Goal: Check status

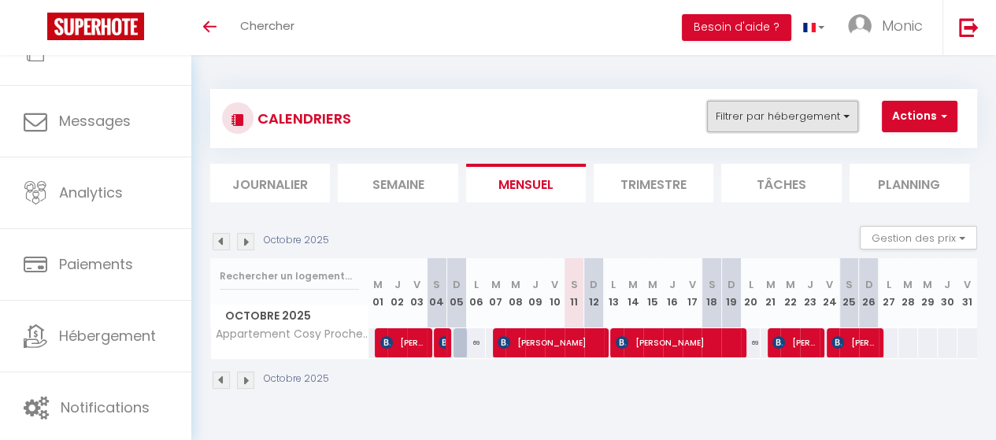
click at [844, 116] on button "Filtrer par hébergement" at bounding box center [782, 116] width 151 height 31
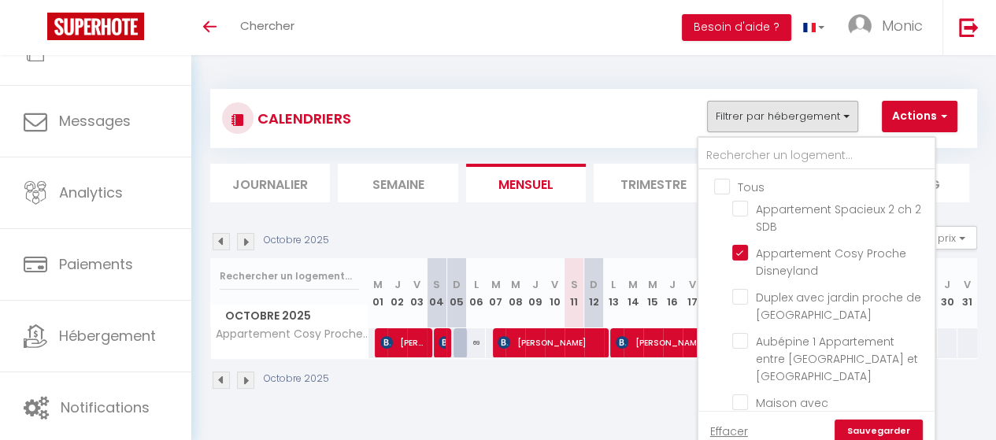
click at [723, 191] on input "Tous" at bounding box center [832, 186] width 236 height 16
checkbox input "true"
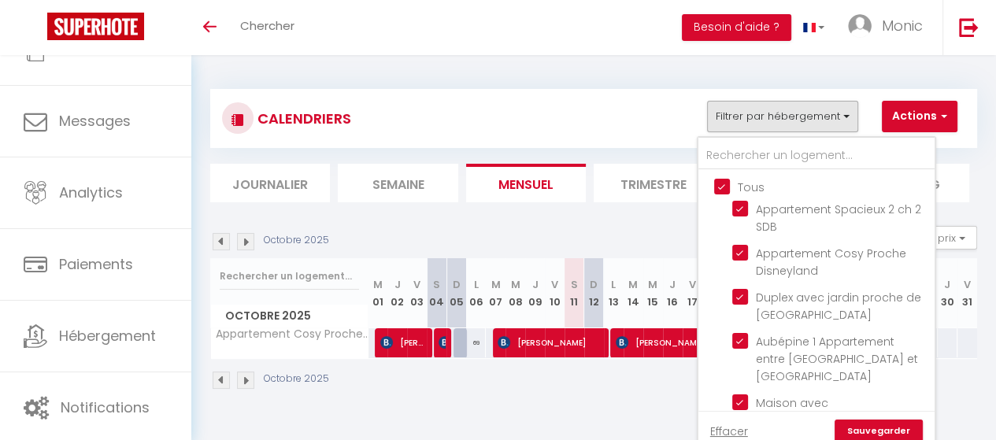
checkbox input "true"
click at [863, 431] on link "Sauvegarder" at bounding box center [879, 432] width 88 height 24
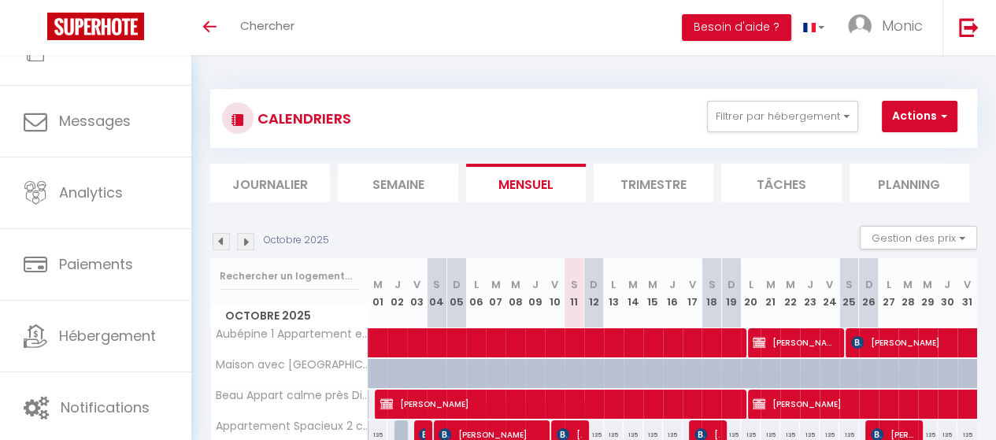
click at [246, 242] on img at bounding box center [245, 241] width 17 height 17
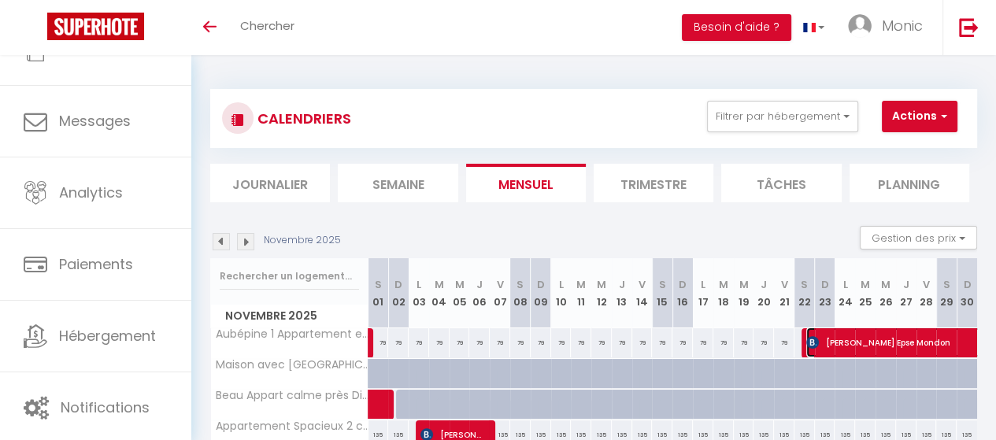
select select "OK"
select select "KO"
select select "0"
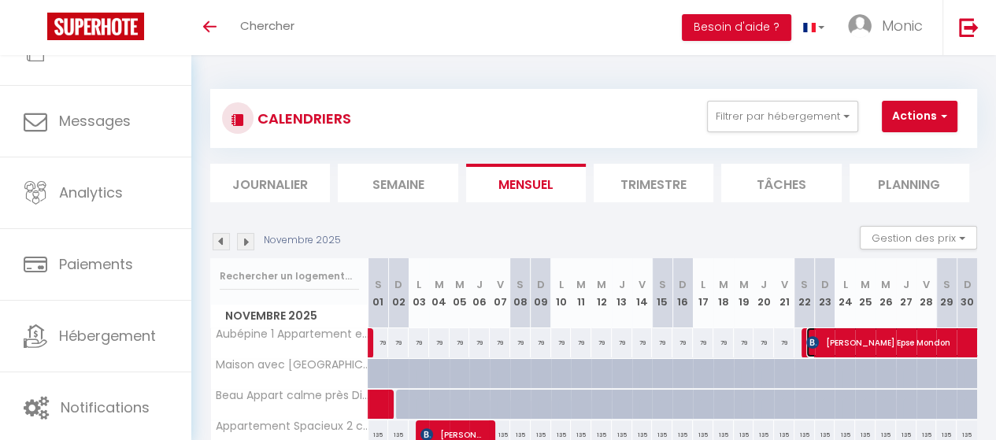
select select "1"
select select
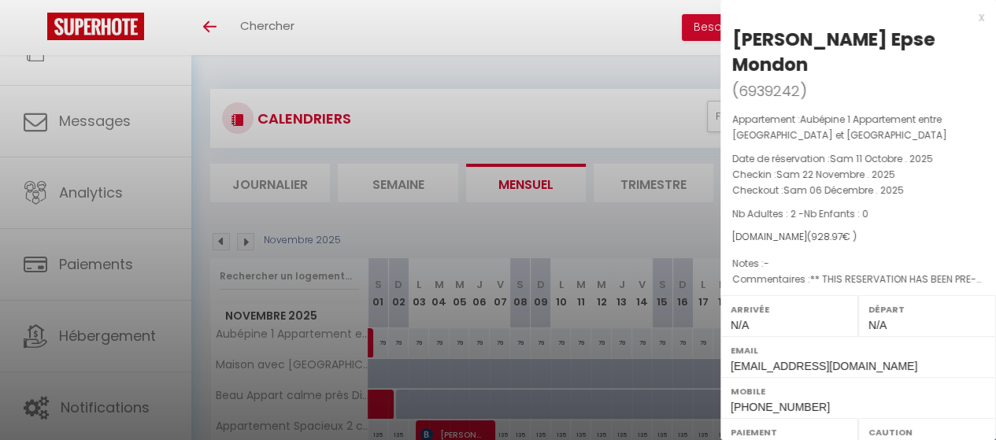
click at [542, 24] on div at bounding box center [498, 220] width 996 height 440
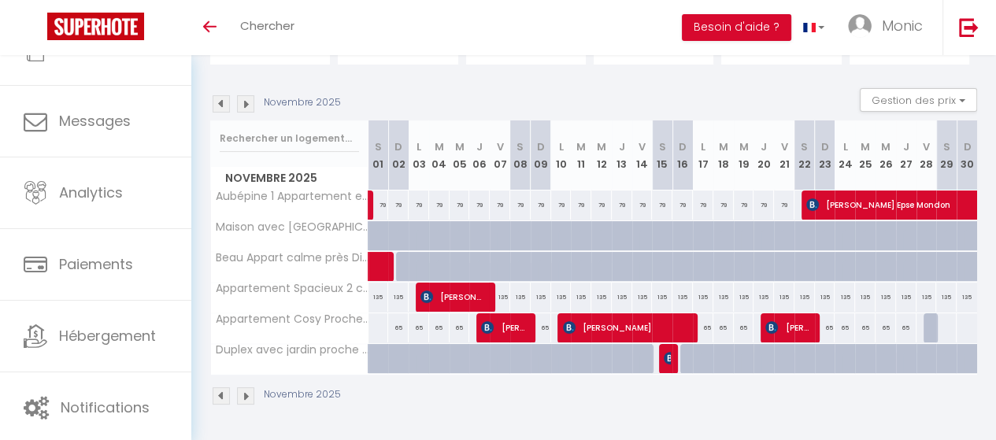
scroll to position [147, 0]
click at [220, 387] on img at bounding box center [221, 395] width 17 height 17
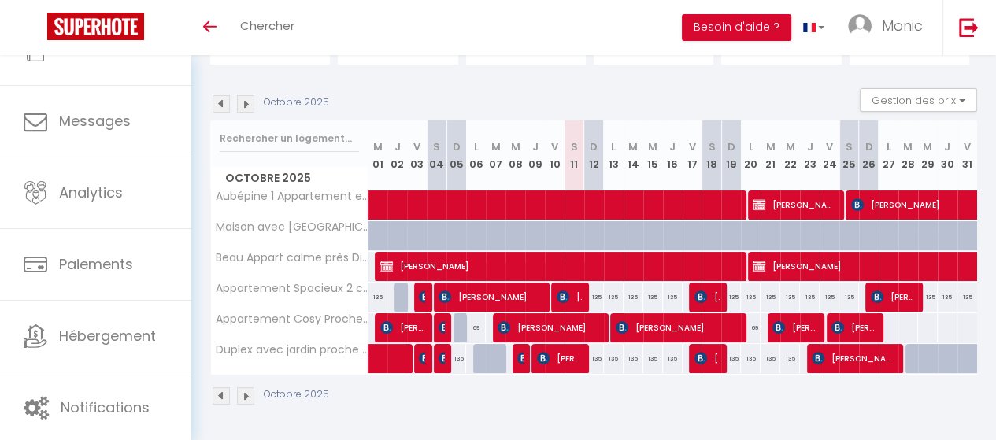
scroll to position [0, 31]
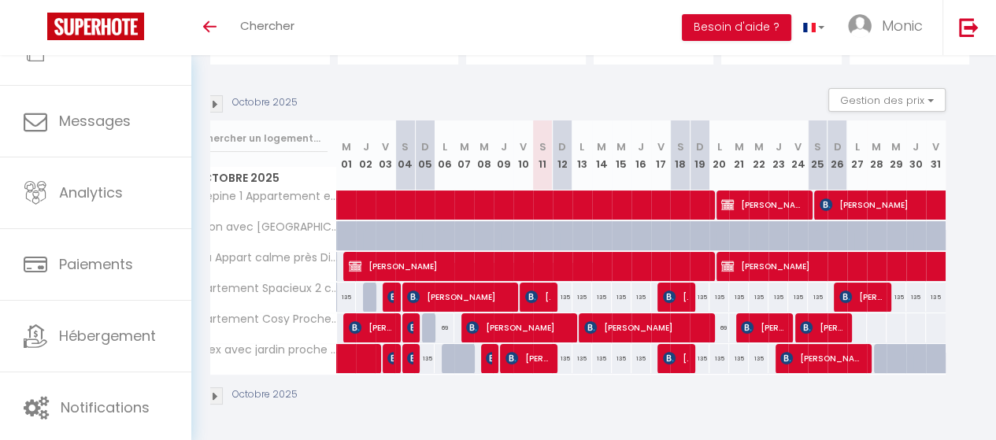
click at [757, 383] on div "Octobre 2025" at bounding box center [562, 398] width 767 height 46
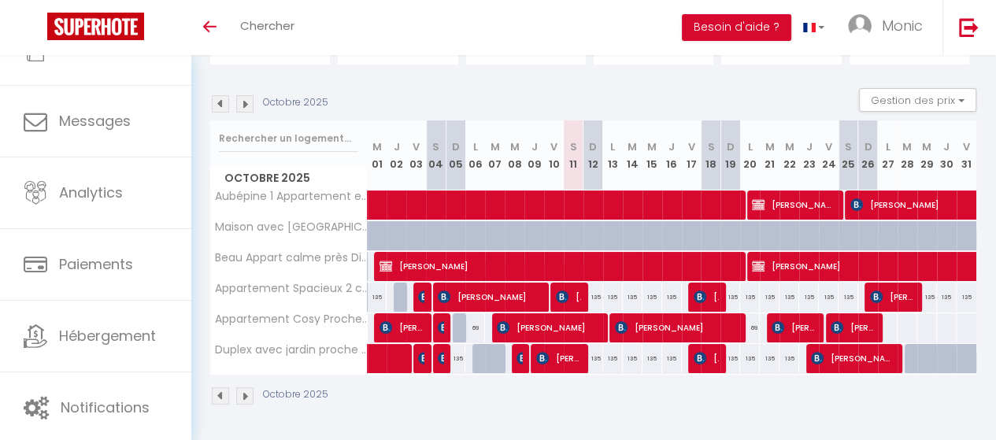
scroll to position [0, 0]
click at [220, 95] on img at bounding box center [221, 103] width 17 height 17
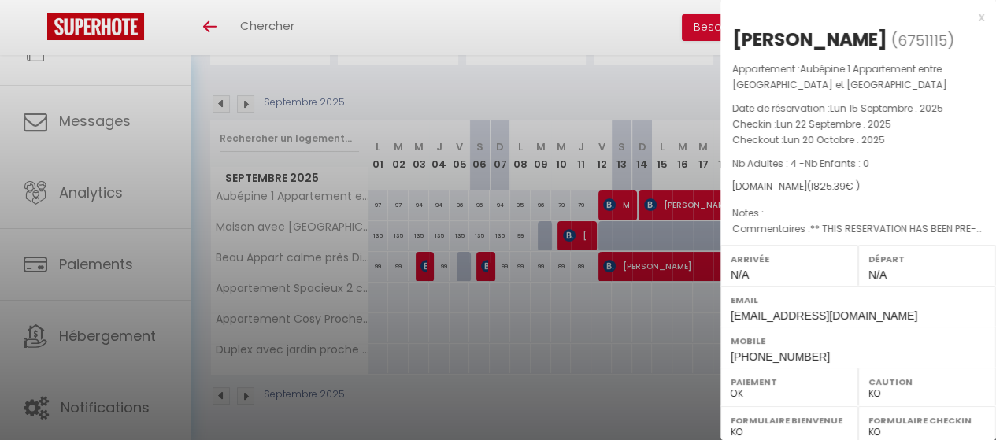
click at [627, 352] on div at bounding box center [498, 220] width 996 height 440
